Goal: Transaction & Acquisition: Book appointment/travel/reservation

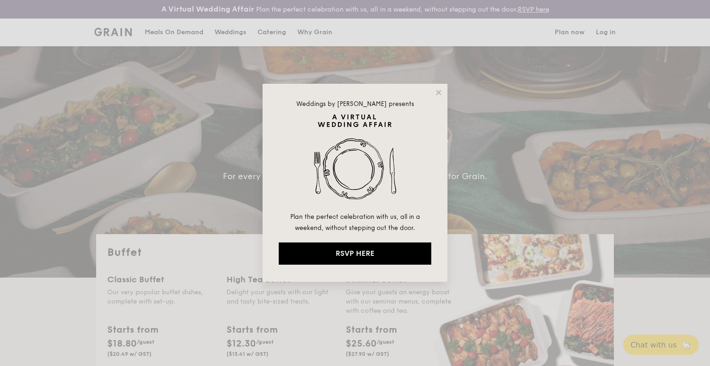
select select
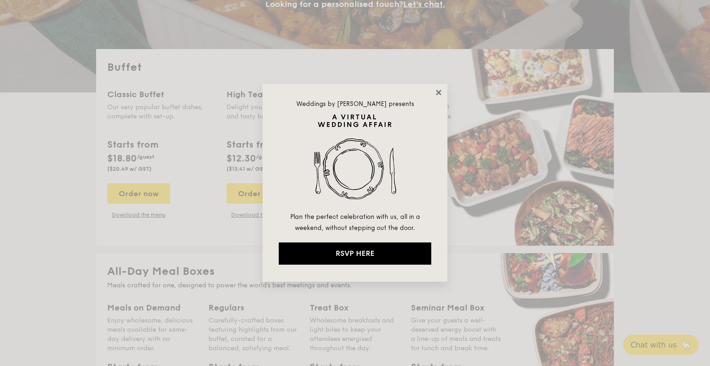
click at [441, 93] on icon at bounding box center [439, 92] width 8 height 8
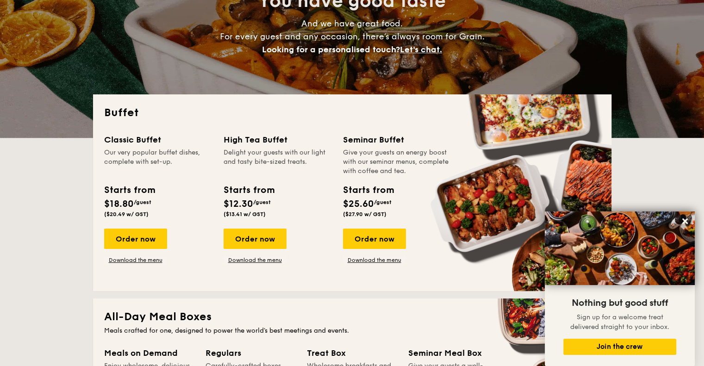
scroll to position [139, 0]
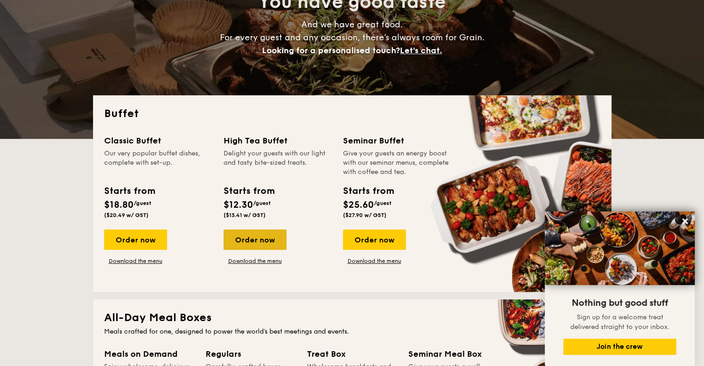
click at [266, 235] on div "Order now" at bounding box center [254, 239] width 63 height 20
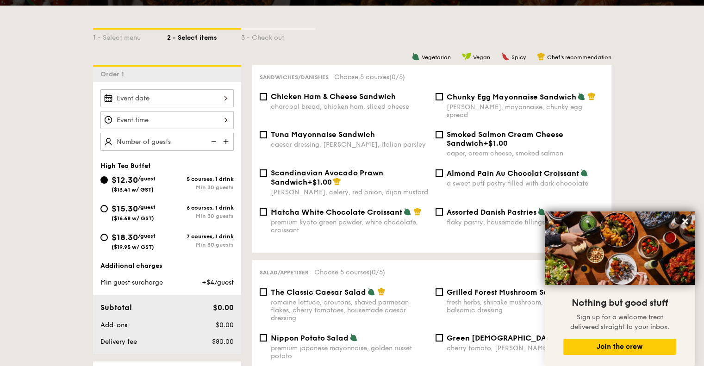
scroll to position [231, 0]
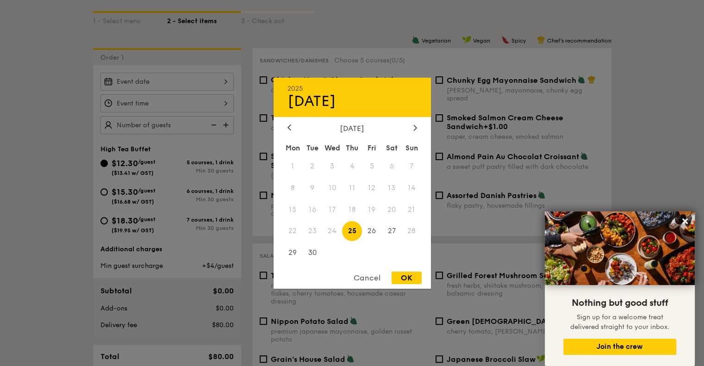
click at [191, 81] on div "2025 Sep [DATE] Tue Wed Thu Fri Sat Sun 1 2 3 4 5 6 7 8 9 10 11 12 13 14 15 16 …" at bounding box center [166, 82] width 133 height 18
click at [305, 258] on span "30" at bounding box center [312, 253] width 20 height 20
click at [410, 281] on div "OK" at bounding box center [406, 278] width 30 height 12
type input "[DATE]"
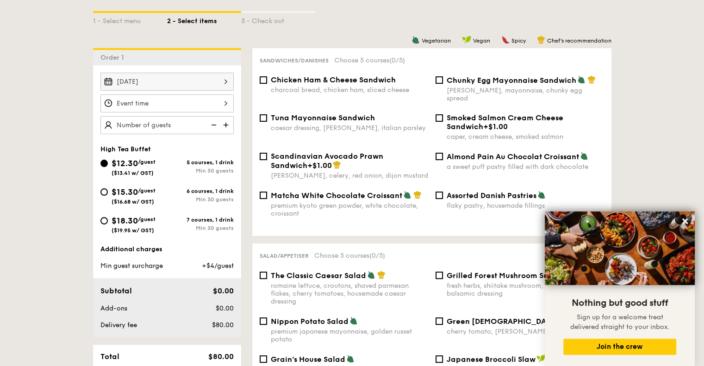
click at [212, 107] on div at bounding box center [166, 103] width 133 height 18
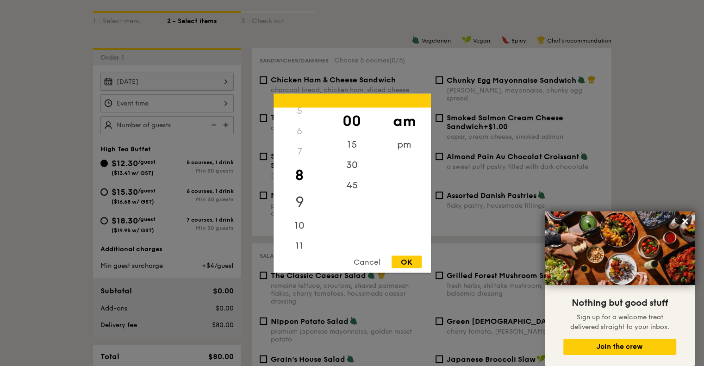
scroll to position [110, 0]
click at [300, 224] on div "10" at bounding box center [299, 221] width 52 height 27
click at [350, 181] on div "45" at bounding box center [352, 188] width 52 height 27
click at [411, 264] on div "OK" at bounding box center [406, 261] width 30 height 12
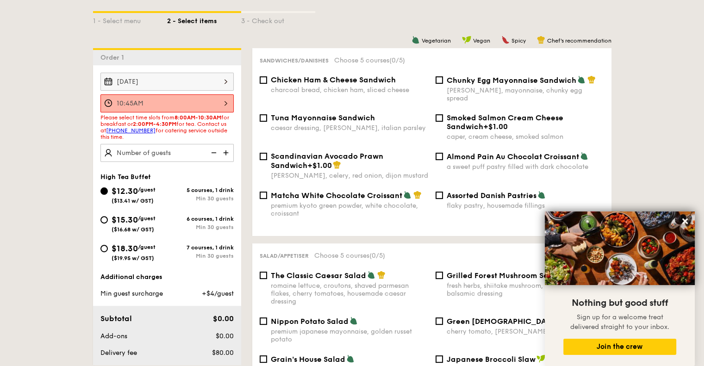
click at [213, 104] on div "10:45AM" at bounding box center [166, 103] width 133 height 18
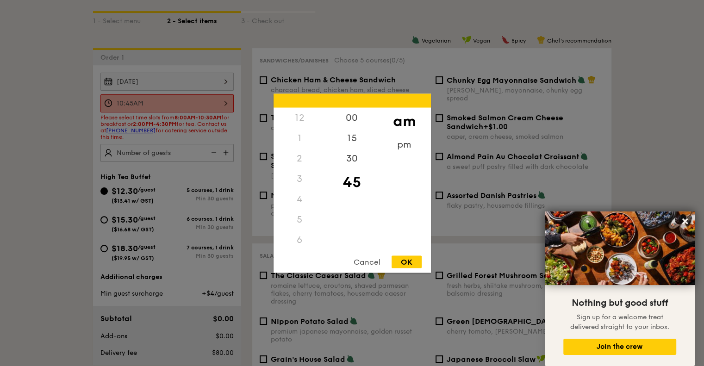
scroll to position [102, 0]
click at [342, 155] on div "30" at bounding box center [352, 161] width 52 height 27
click at [409, 260] on div "OK" at bounding box center [406, 261] width 30 height 12
type input "10:30AM"
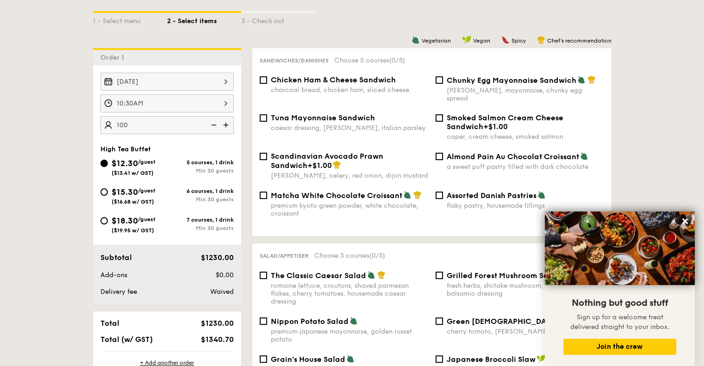
type input "100 guests"
click at [106, 190] on input "$15.30 /guest ($16.68 w/ GST) 6 courses, 1 drink Min 30 guests" at bounding box center [103, 191] width 7 height 7
radio input "true"
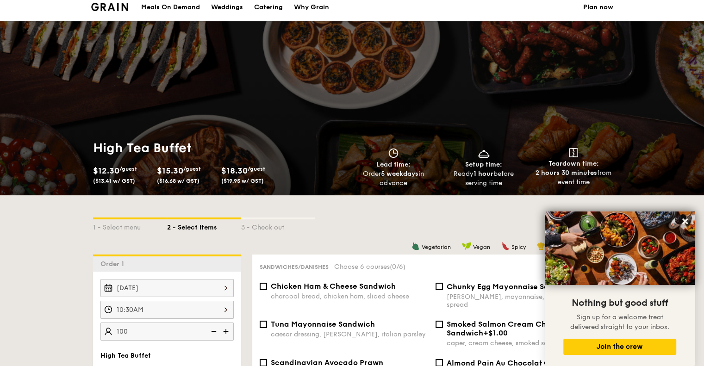
scroll to position [0, 0]
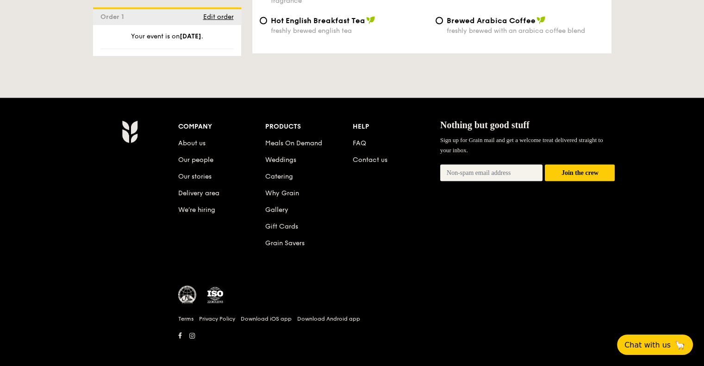
scroll to position [1711, 0]
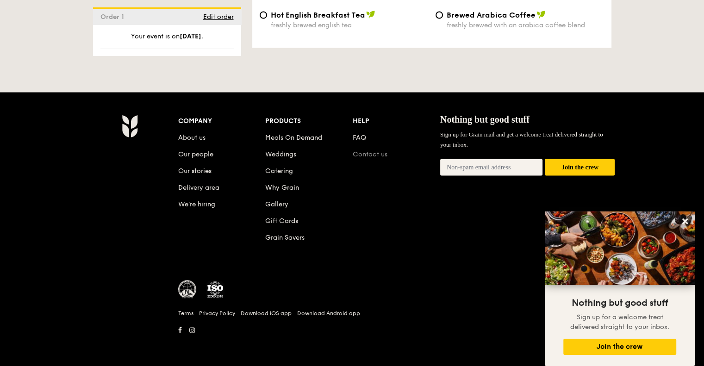
click at [353, 157] on link "Contact us" at bounding box center [369, 154] width 35 height 8
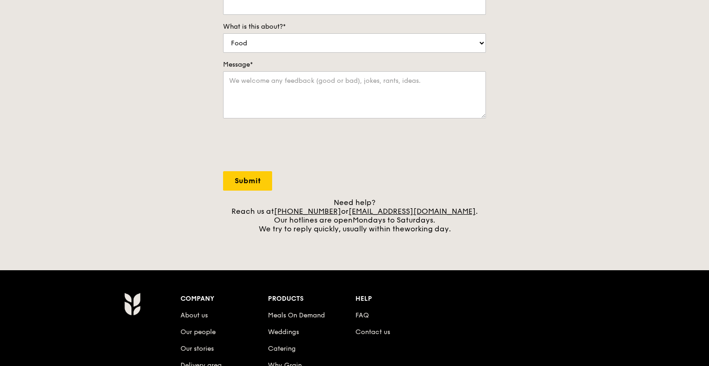
scroll to position [278, 0]
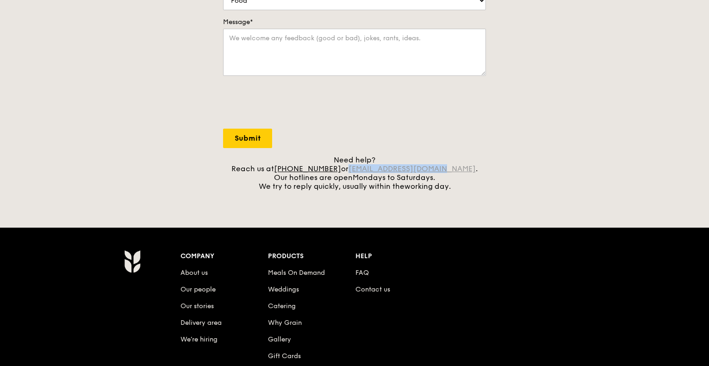
drag, startPoint x: 452, startPoint y: 166, endPoint x: 363, endPoint y: 171, distance: 89.9
click at [363, 167] on div "Need help? Reach us at +65 3163 5335 or concierge@grain.com.sg . Our hotlines a…" at bounding box center [354, 172] width 263 height 35
copy link "[EMAIL_ADDRESS][DOMAIN_NAME]"
